Goal: Task Accomplishment & Management: Use online tool/utility

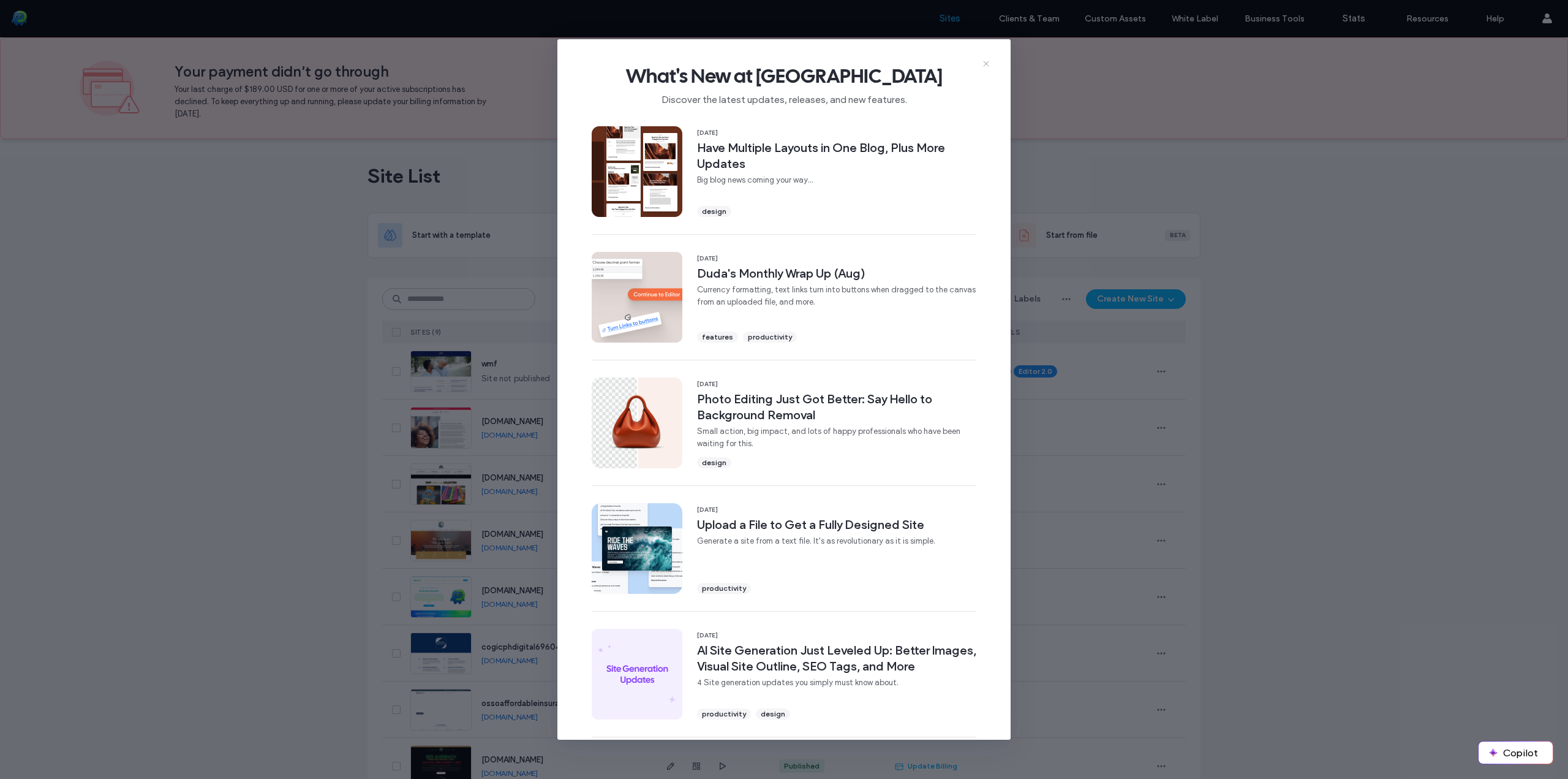
click at [985, 62] on use at bounding box center [985, 63] width 5 height 5
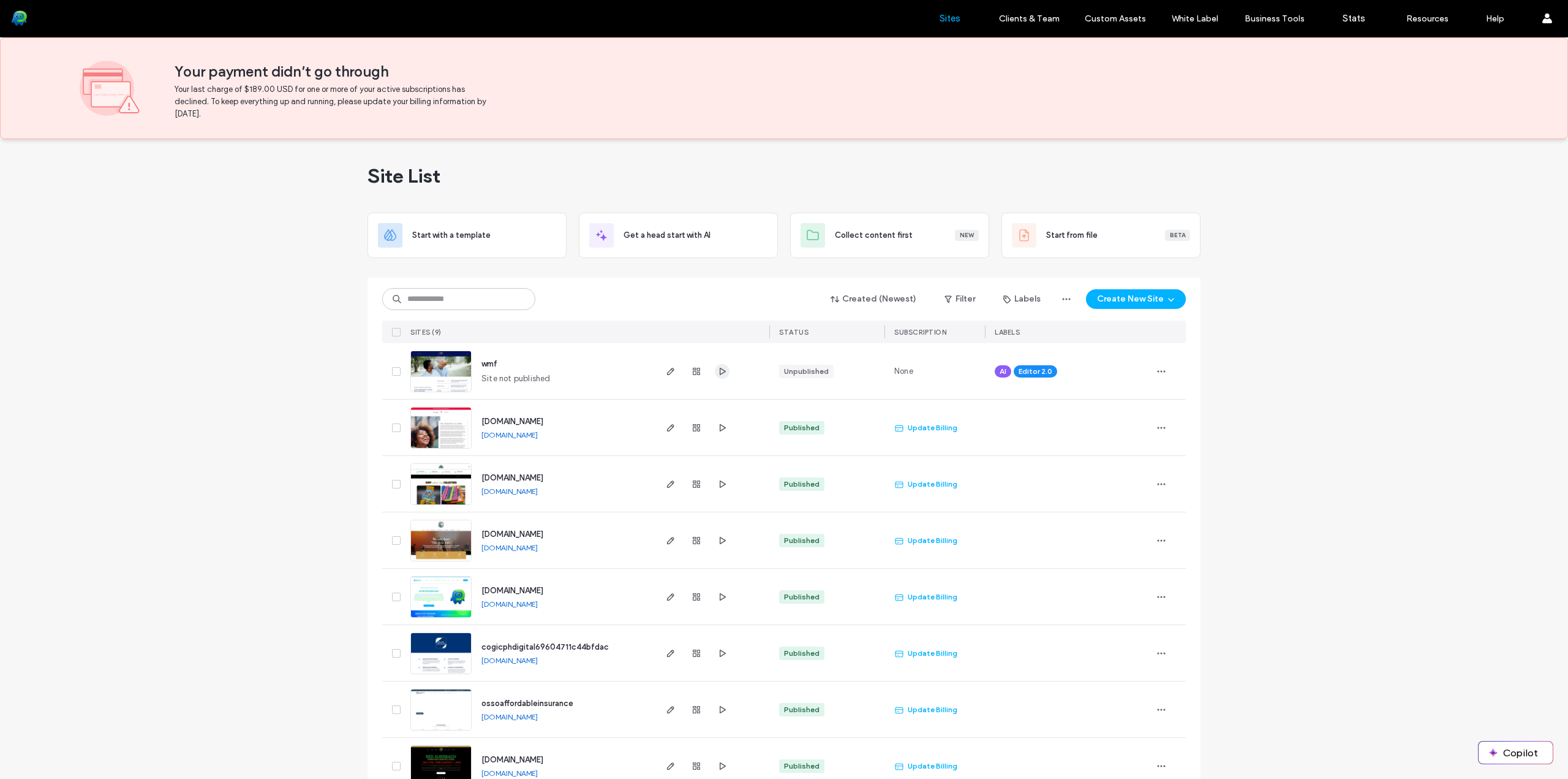
click at [719, 370] on use "button" at bounding box center [722, 370] width 6 height 7
click at [1160, 379] on span "button" at bounding box center [1160, 371] width 19 height 19
click at [1099, 532] on span "Delete Site" at bounding box center [1100, 527] width 41 height 12
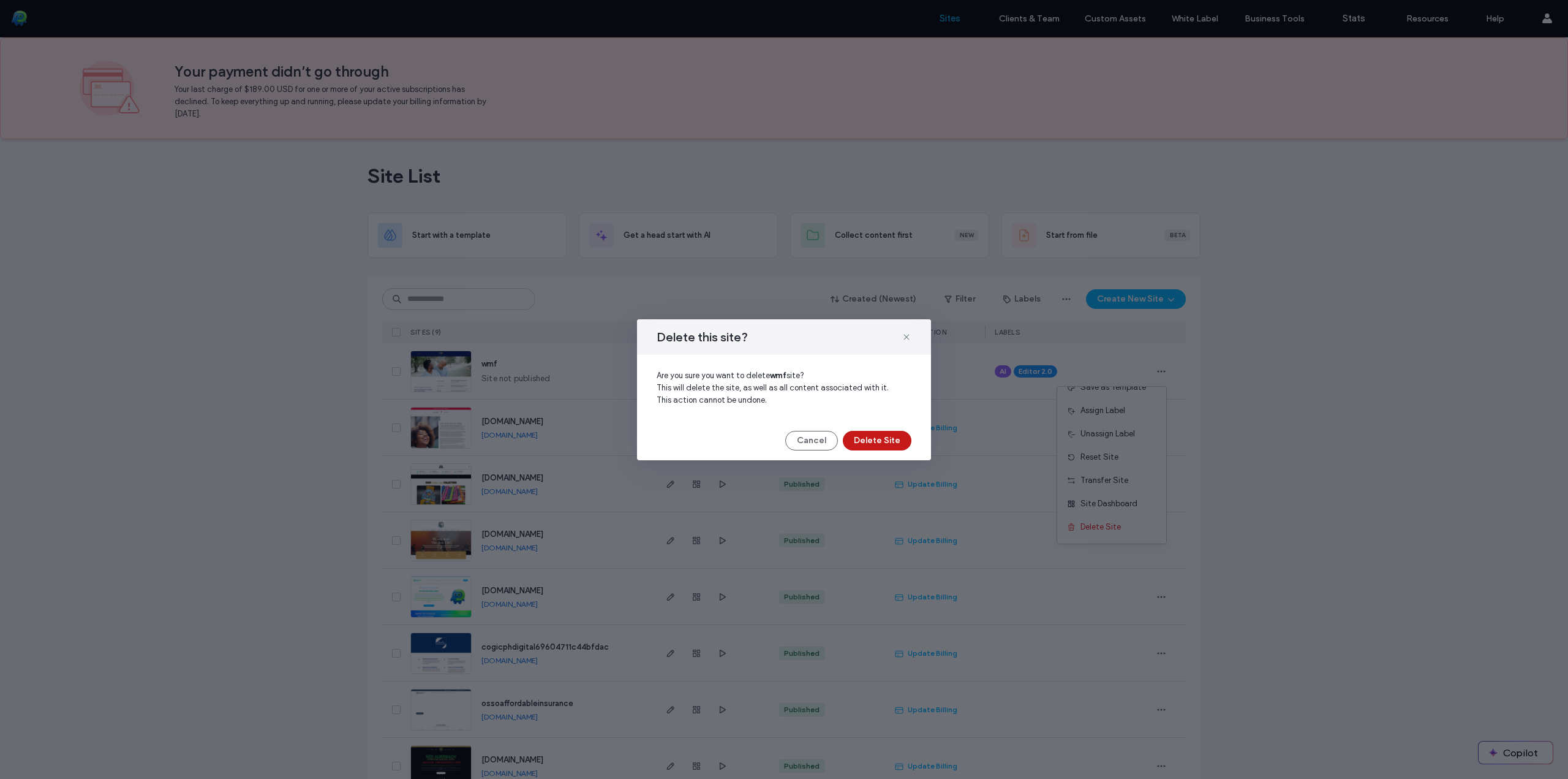
click at [884, 442] on button "Delete Site" at bounding box center [877, 440] width 69 height 19
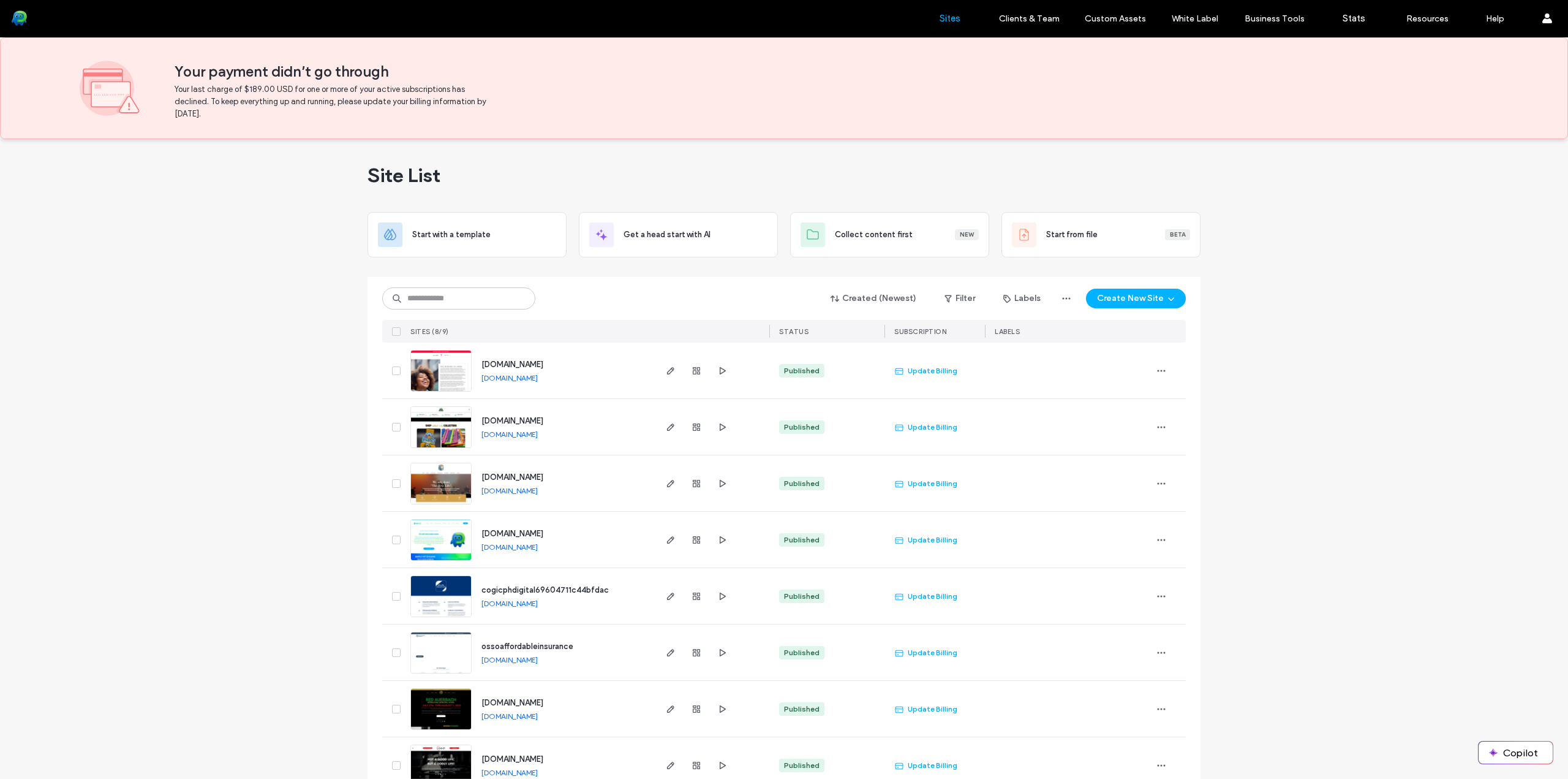
scroll to position [0, 0]
click at [932, 232] on div "Collect content first New" at bounding box center [906, 235] width 144 height 12
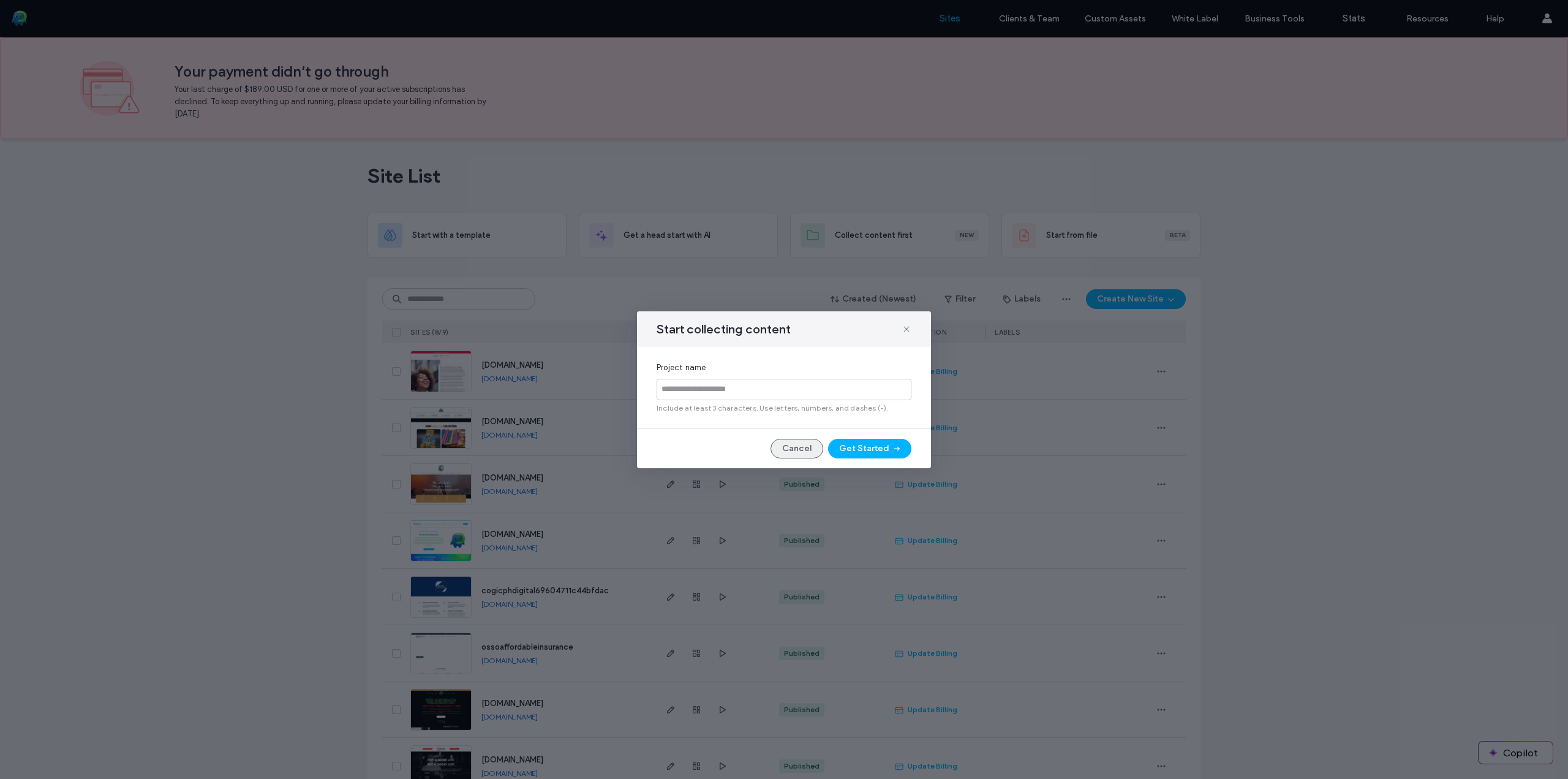
click at [800, 448] on button "Cancel" at bounding box center [797, 448] width 53 height 19
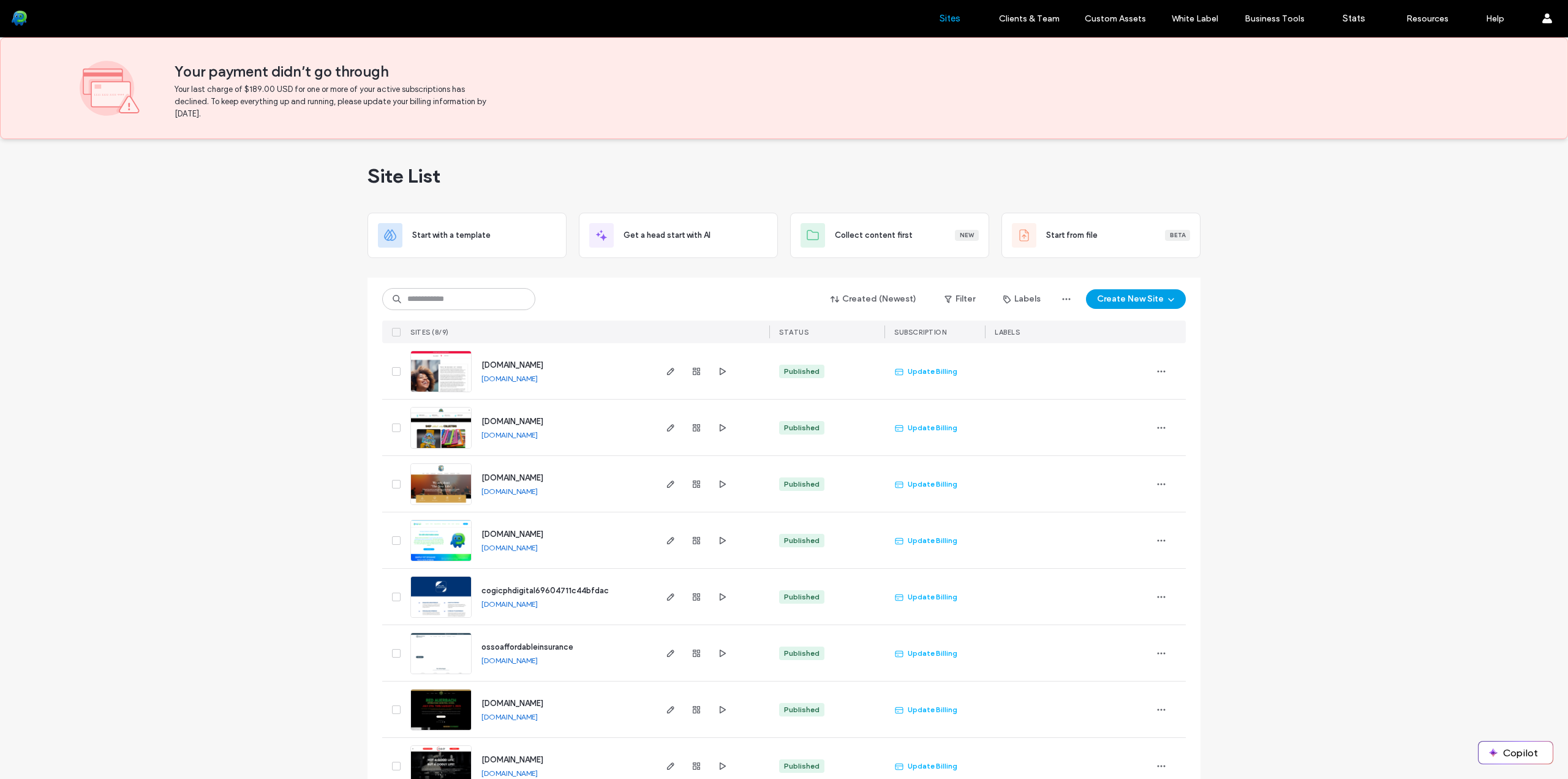
click at [1174, 295] on button "Create New Site" at bounding box center [1135, 299] width 100 height 19
click at [1309, 290] on div "Site List Start with a template Get a head start with AI Collect content first …" at bounding box center [784, 473] width 1568 height 670
click at [1022, 42] on link "Client Management" at bounding box center [1055, 50] width 118 height 25
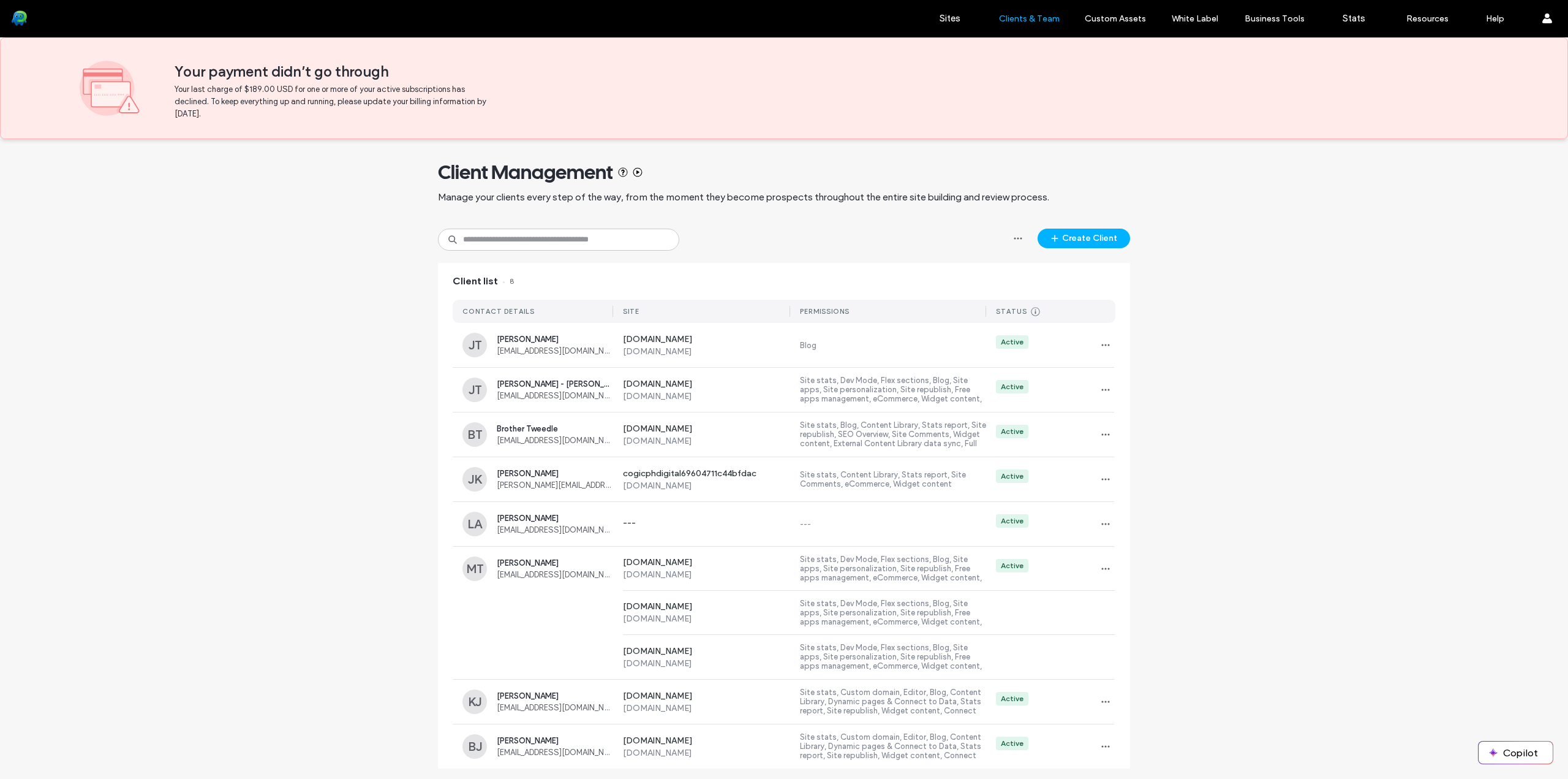
scroll to position [5, 0]
click at [945, 18] on label "Sites" at bounding box center [949, 19] width 21 height 11
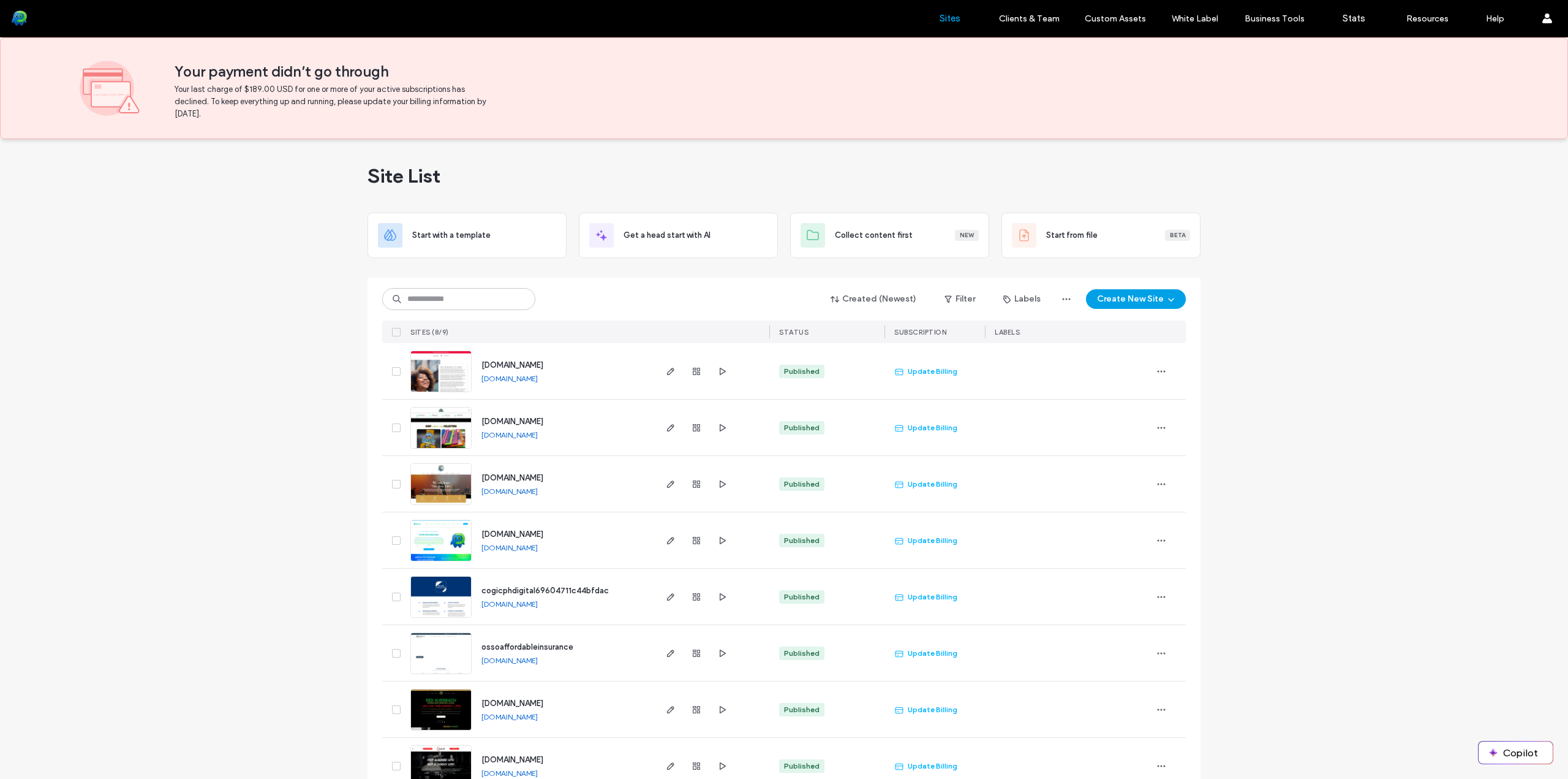
click at [1169, 300] on icon "button" at bounding box center [1171, 299] width 10 height 10
click at [1193, 344] on div "Start with a template" at bounding box center [1167, 341] width 79 height 12
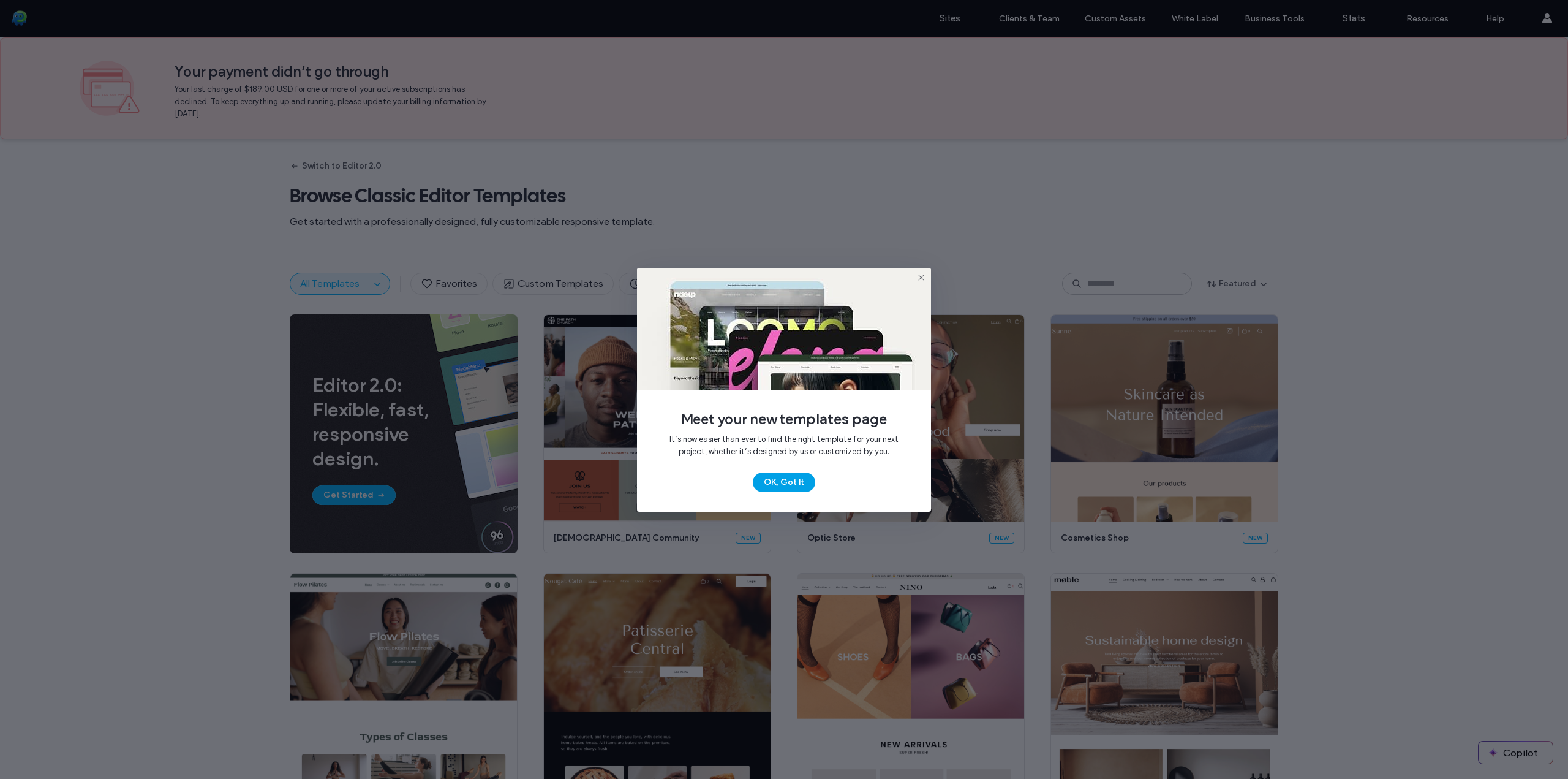
click at [798, 476] on button "OK, Got It" at bounding box center [784, 482] width 62 height 19
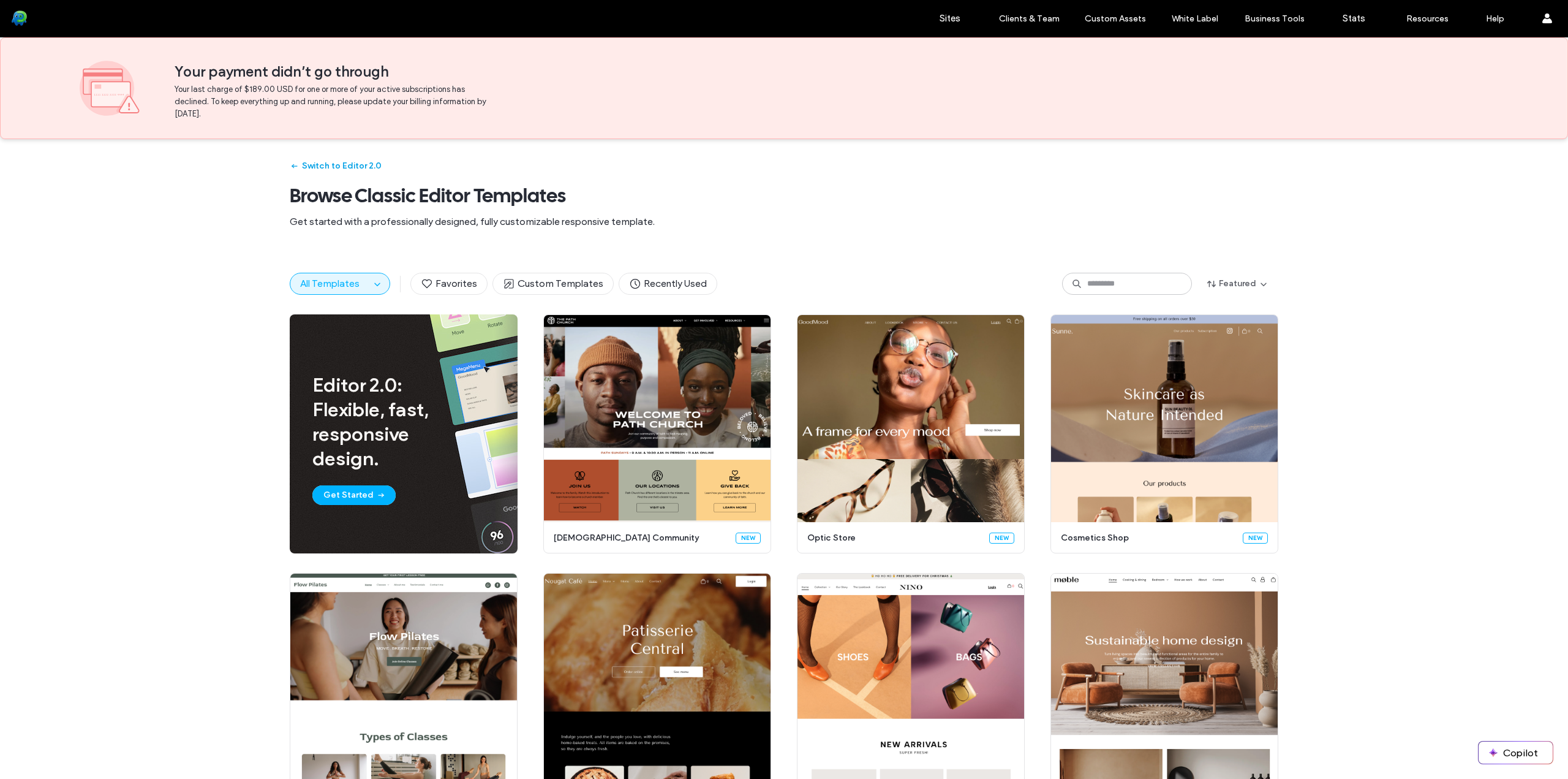
click at [308, 162] on button "Switch to Editor 2.0" at bounding box center [336, 165] width 92 height 19
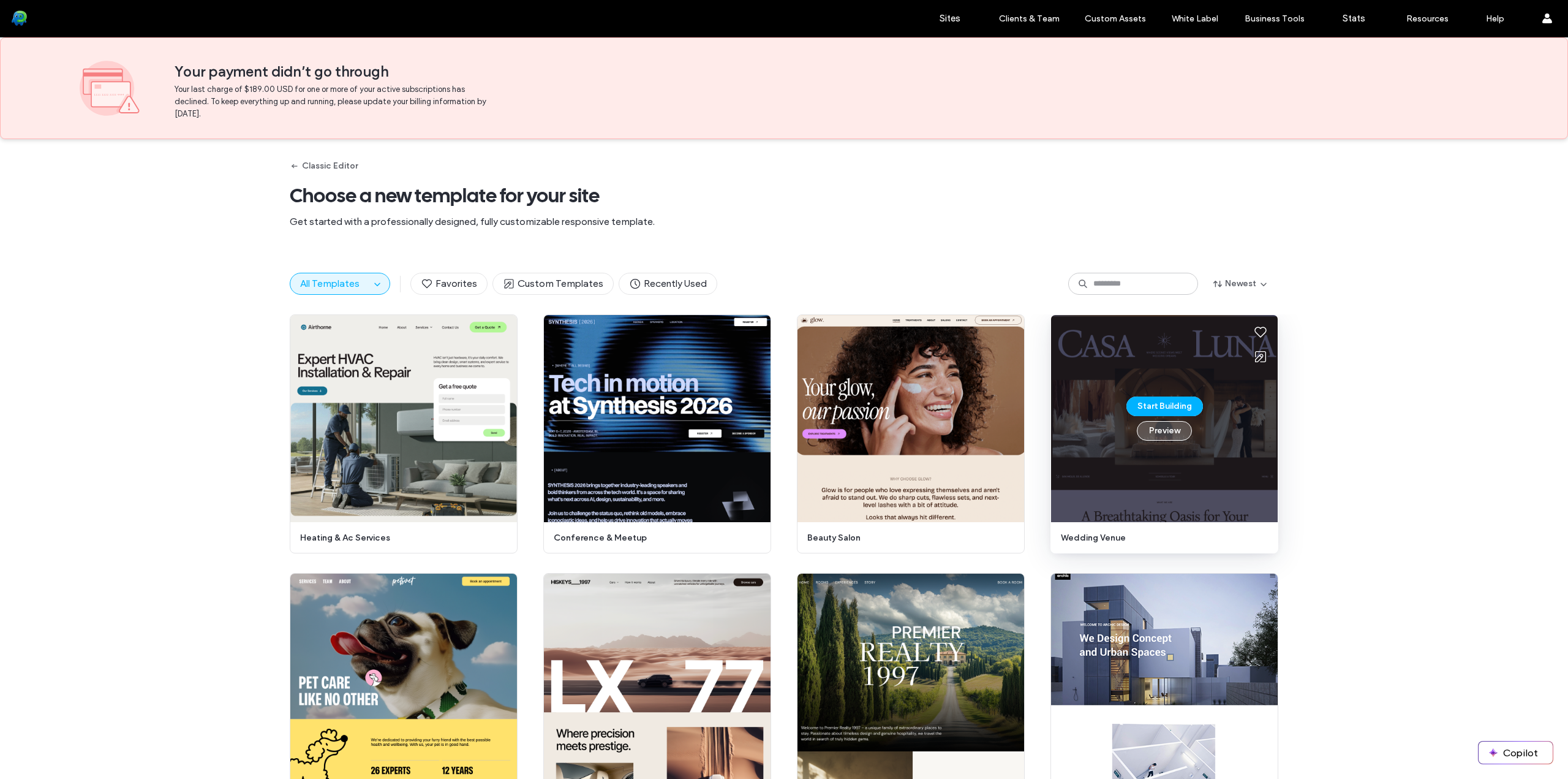
click at [1172, 430] on button "Preview" at bounding box center [1164, 430] width 55 height 19
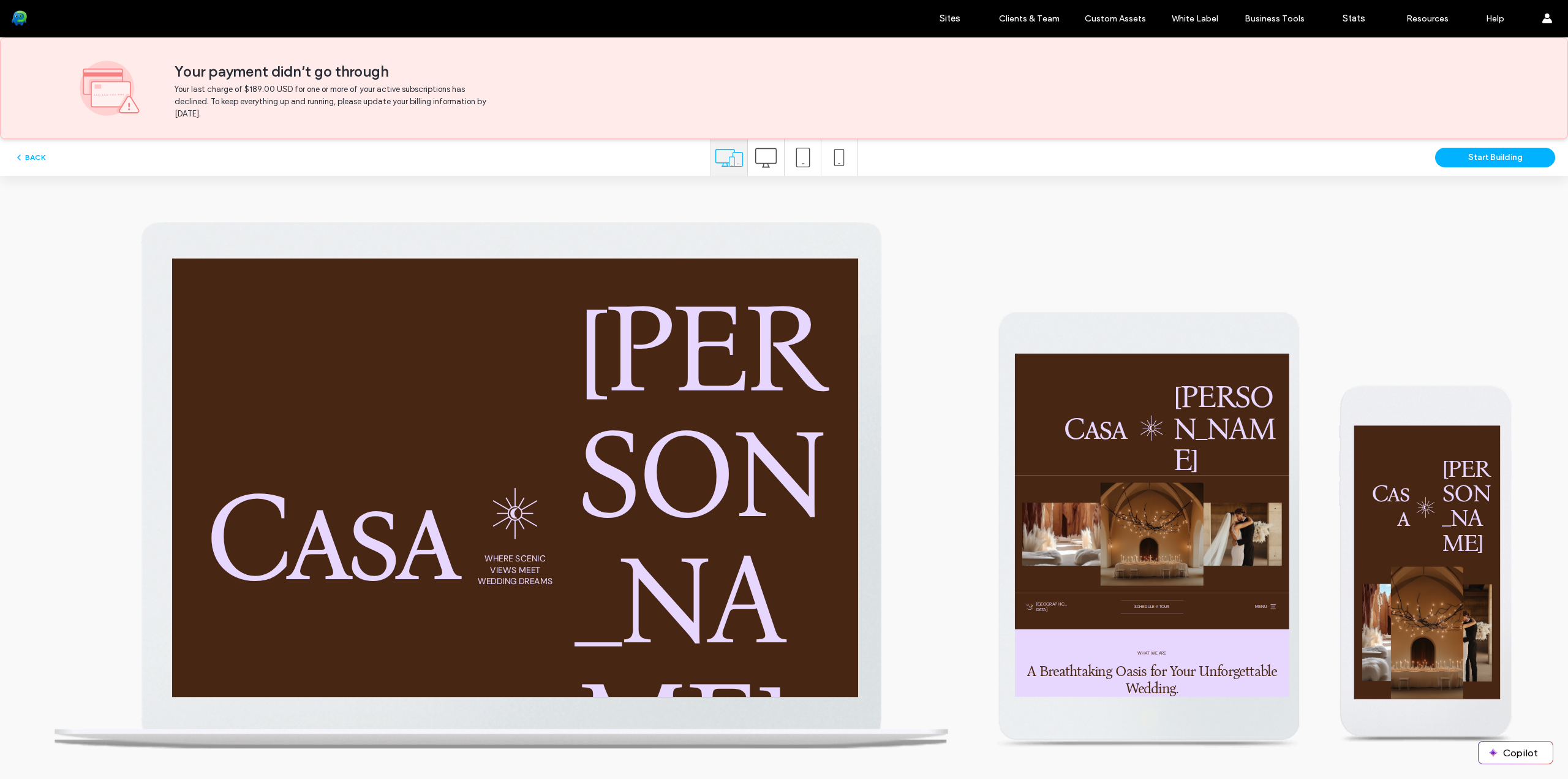
scroll to position [62, 0]
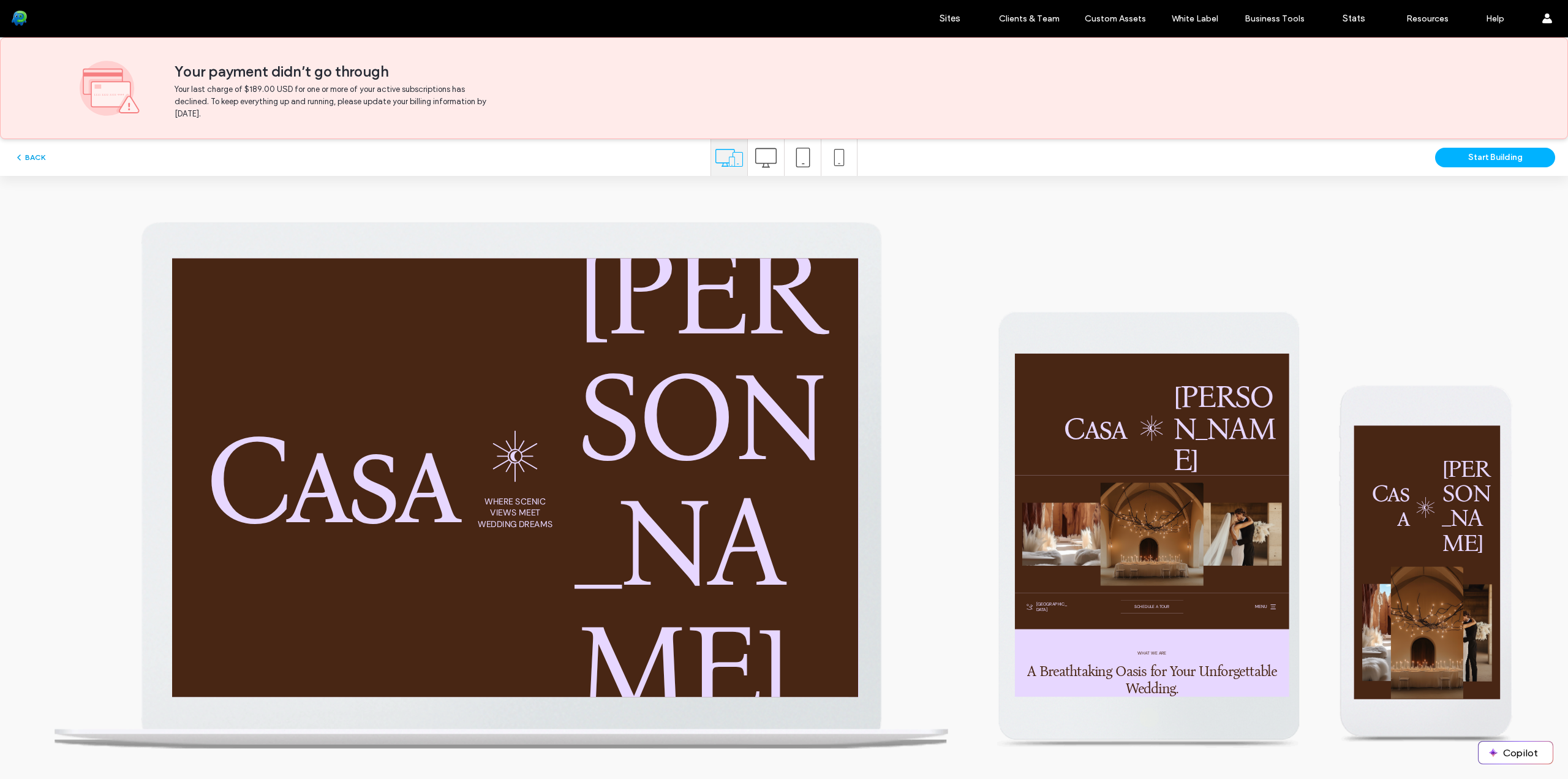
click at [25, 159] on button "BACK" at bounding box center [30, 158] width 31 height 15
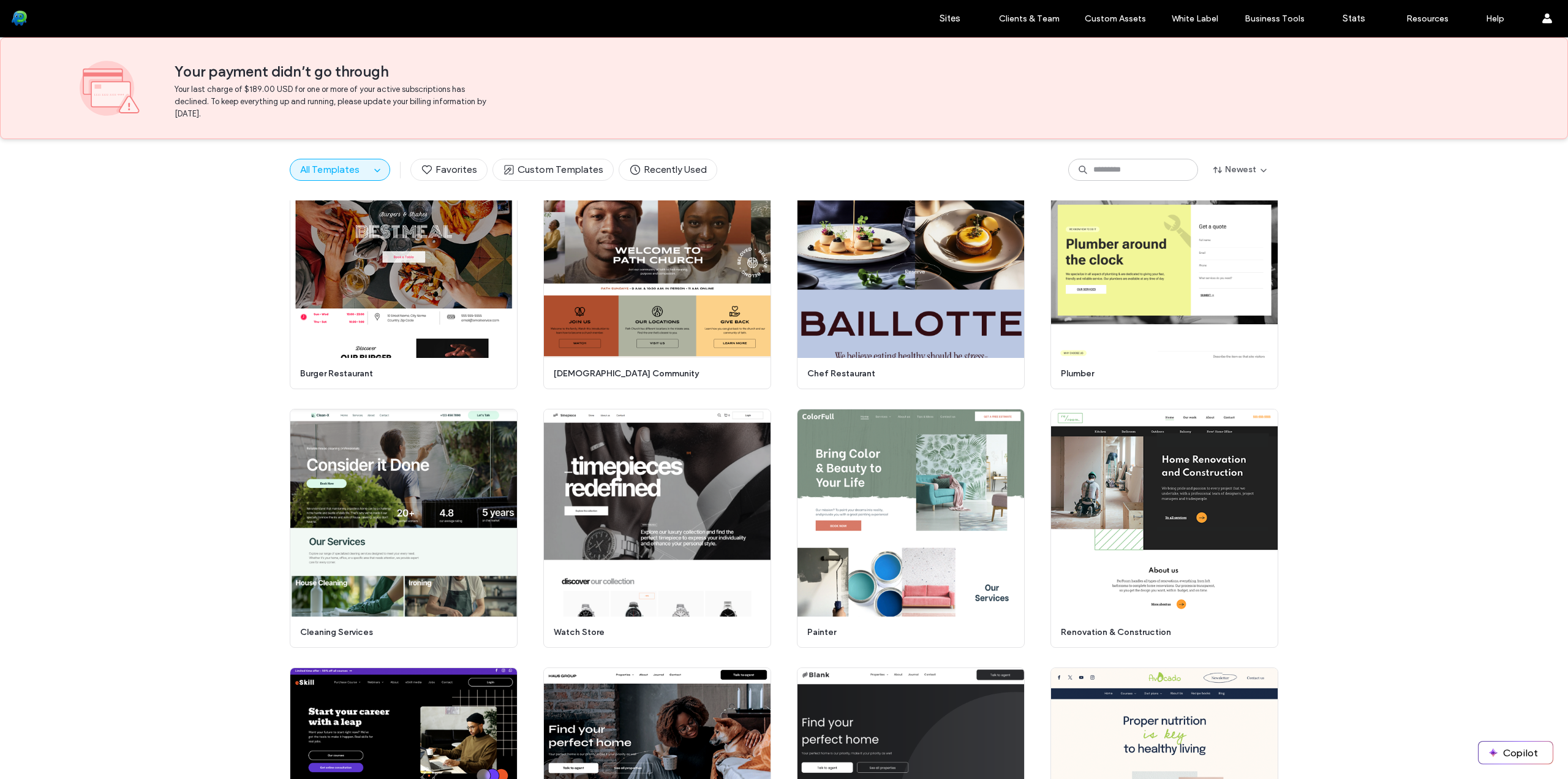
scroll to position [0, 0]
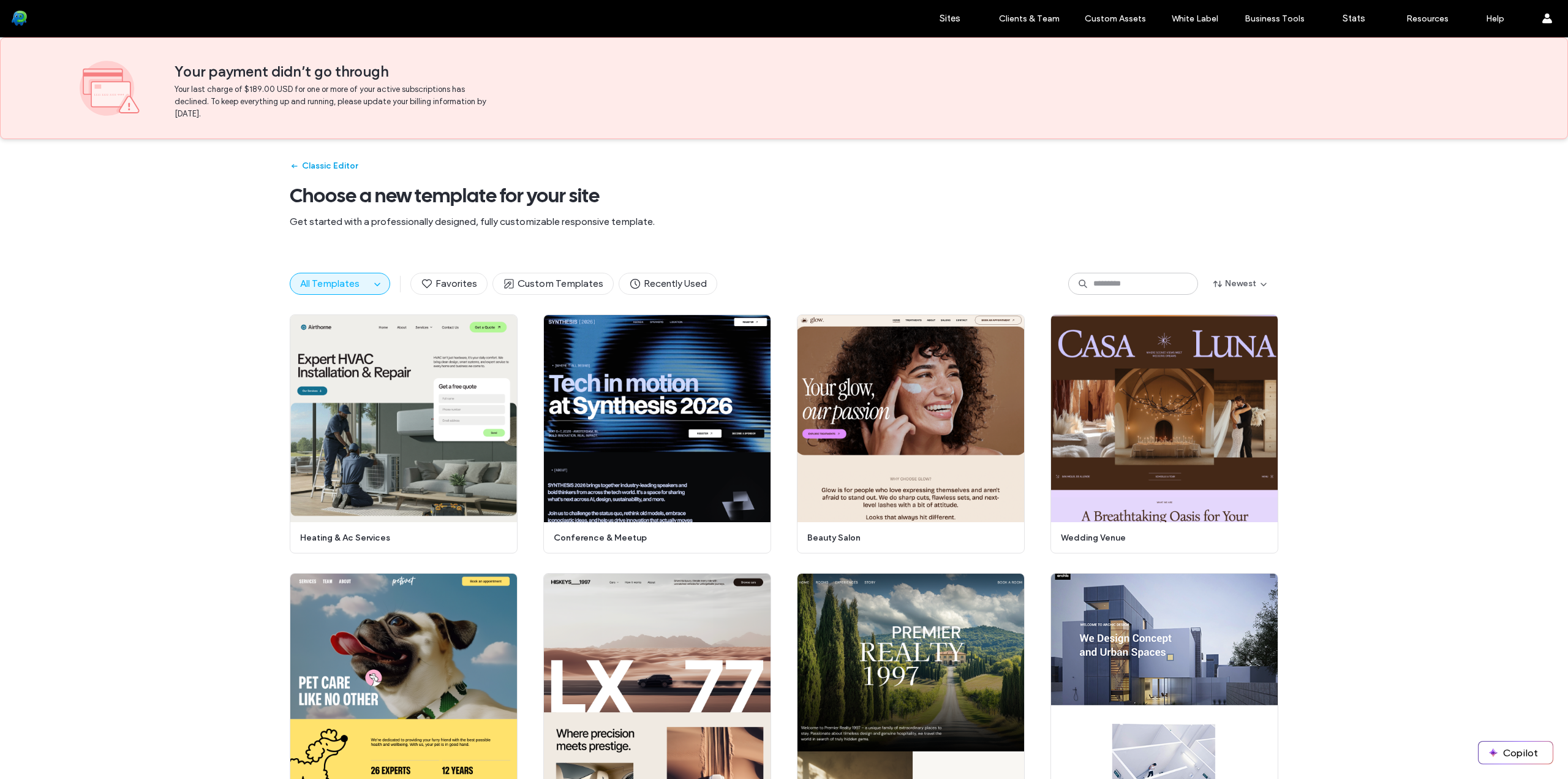
click at [313, 165] on button "Classic Editor" at bounding box center [323, 165] width 68 height 19
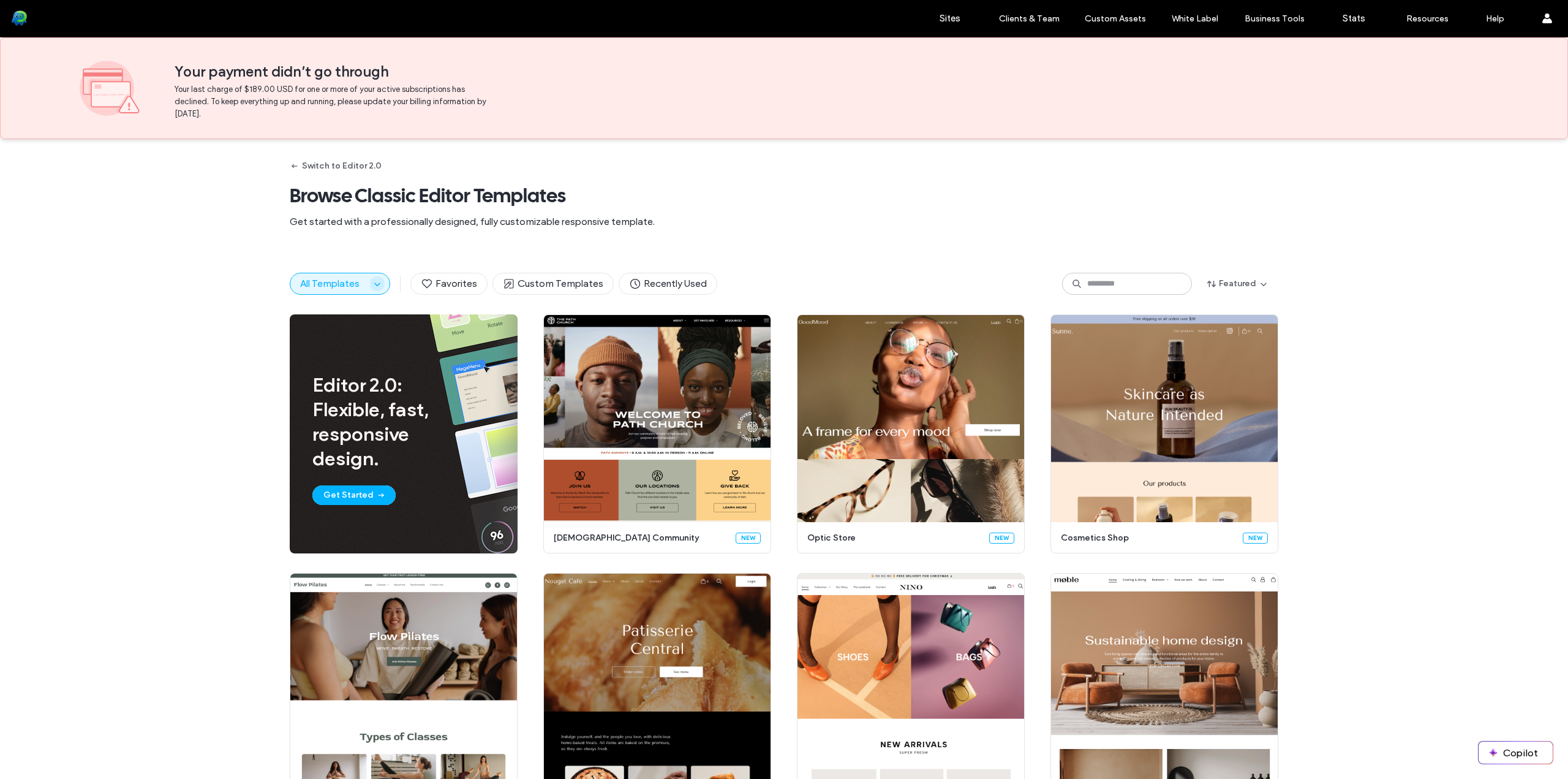
click at [373, 285] on icon "button" at bounding box center [377, 284] width 10 height 10
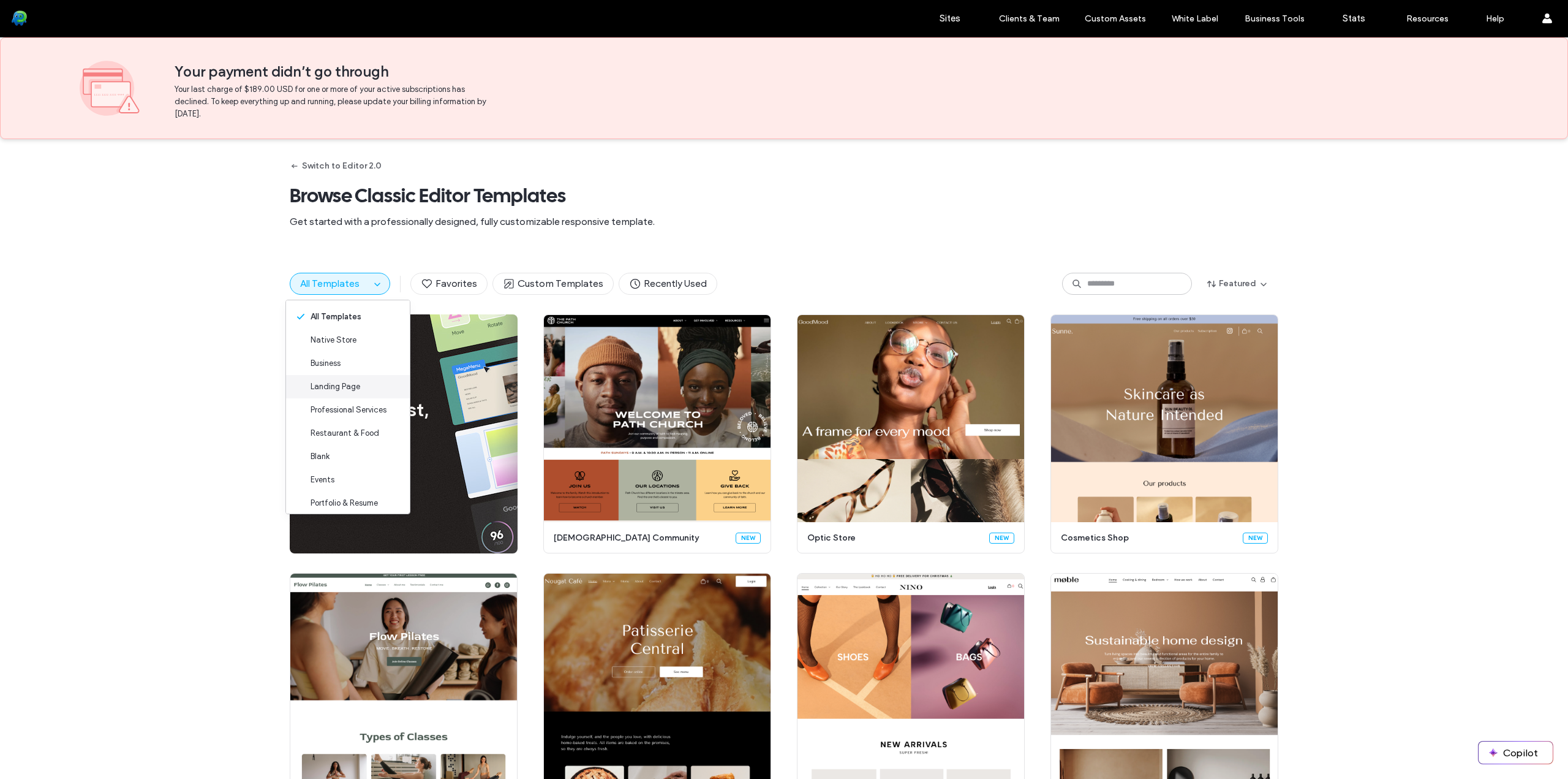
click at [365, 379] on div "Landing Page" at bounding box center [348, 387] width 124 height 23
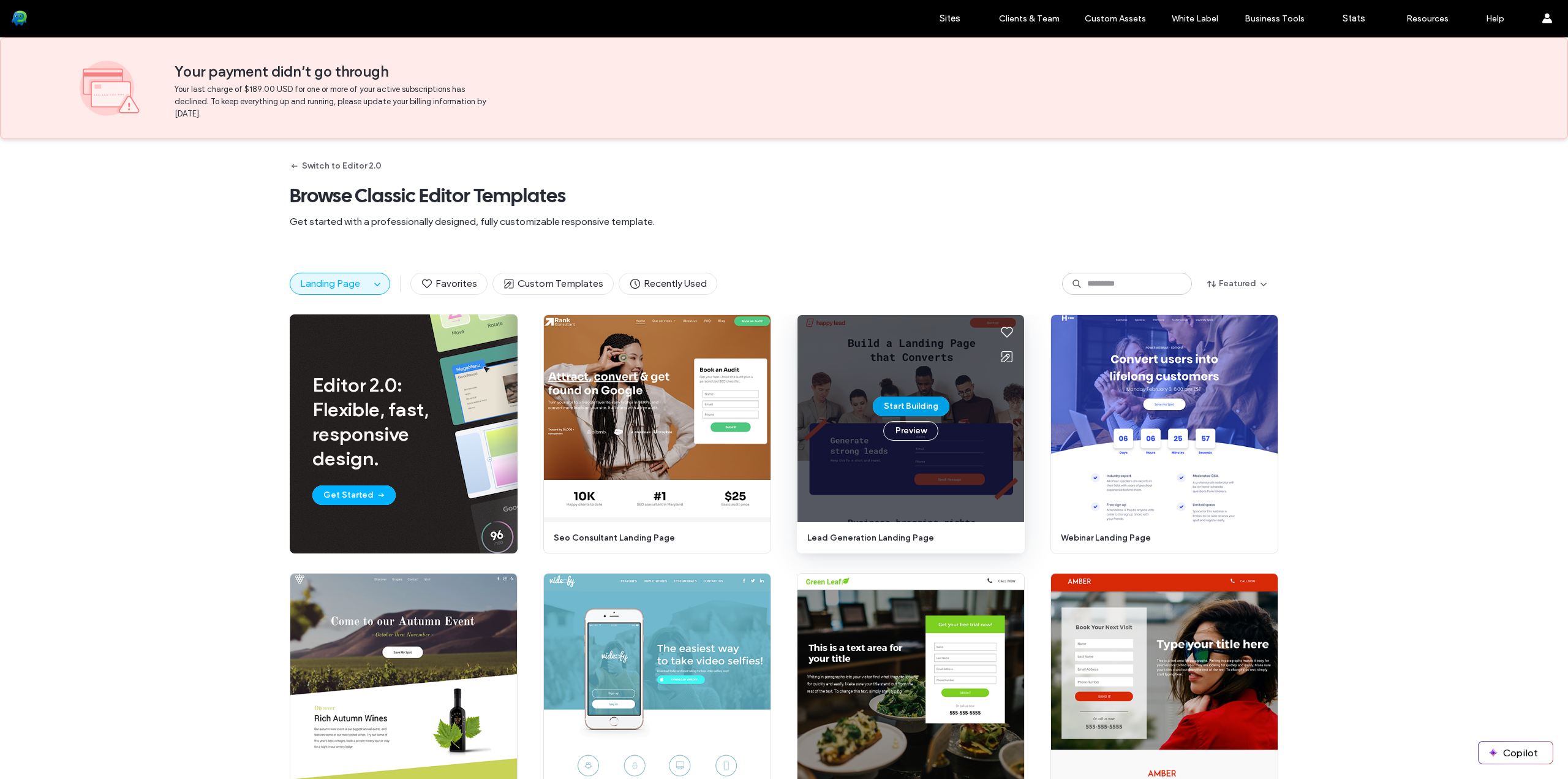
click at [928, 406] on button "Start Building" at bounding box center [911, 405] width 76 height 19
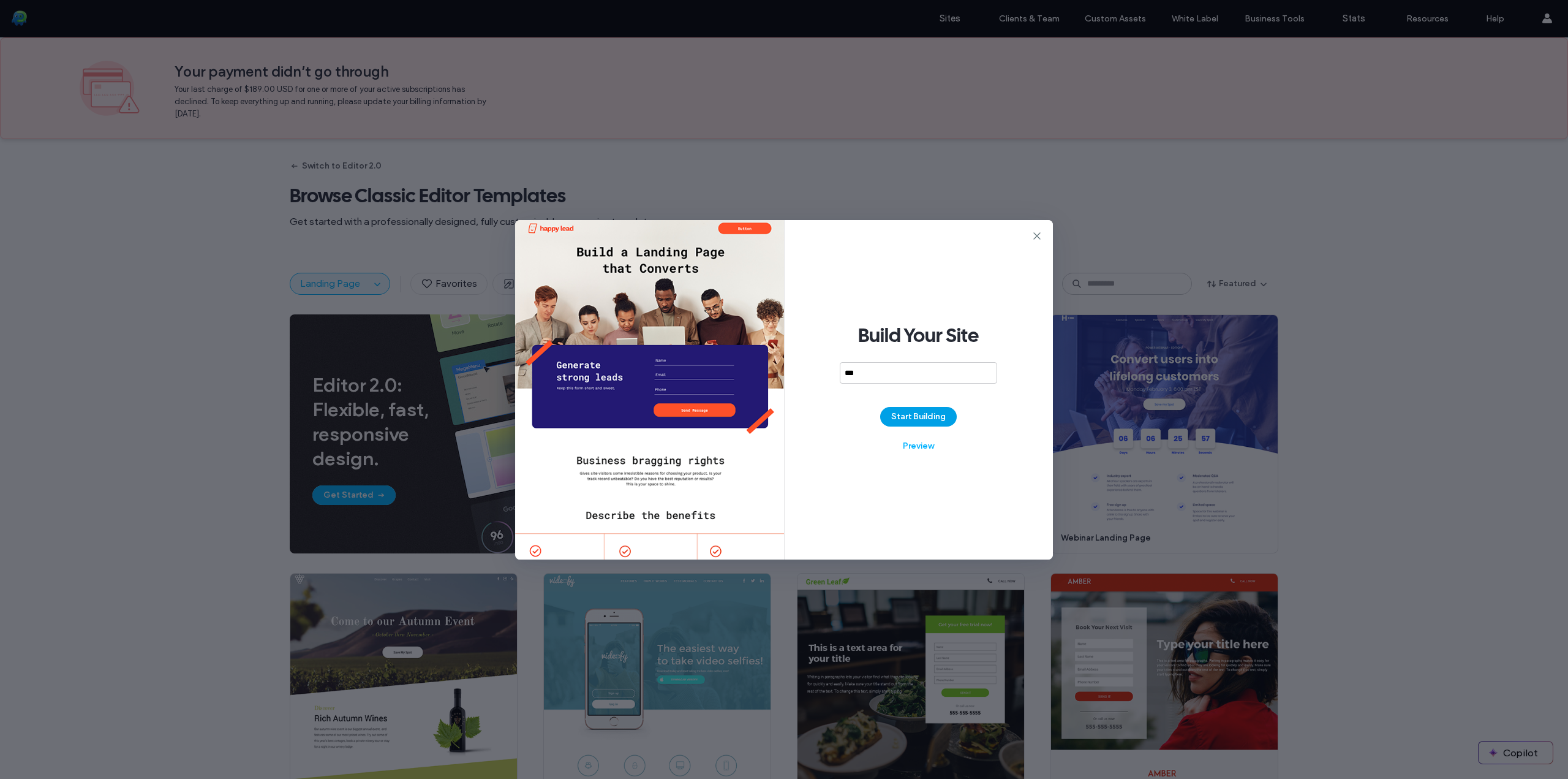
type input "***"
click at [932, 409] on button "Start Building" at bounding box center [918, 416] width 76 height 19
